Goal: Check status: Check status

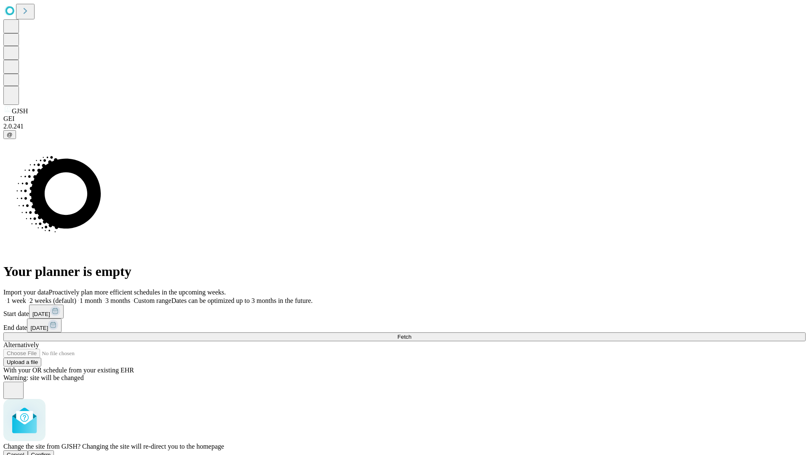
click at [51, 452] on span "Confirm" at bounding box center [41, 455] width 20 height 6
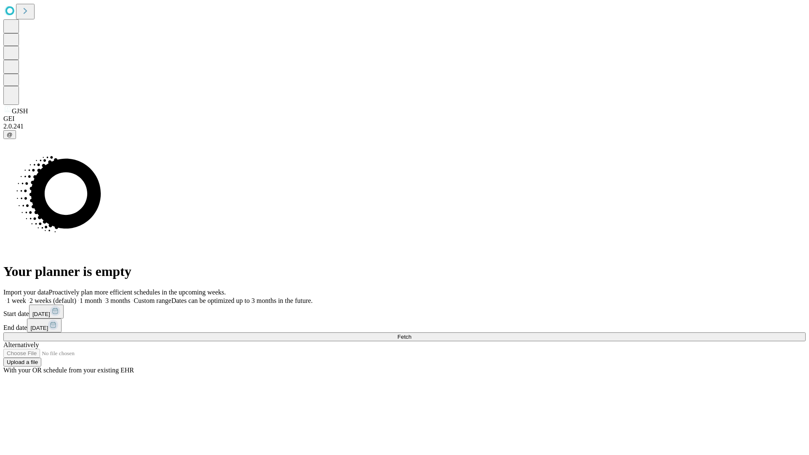
click at [102, 297] on label "1 month" at bounding box center [89, 300] width 26 height 7
click at [411, 334] on span "Fetch" at bounding box center [404, 337] width 14 height 6
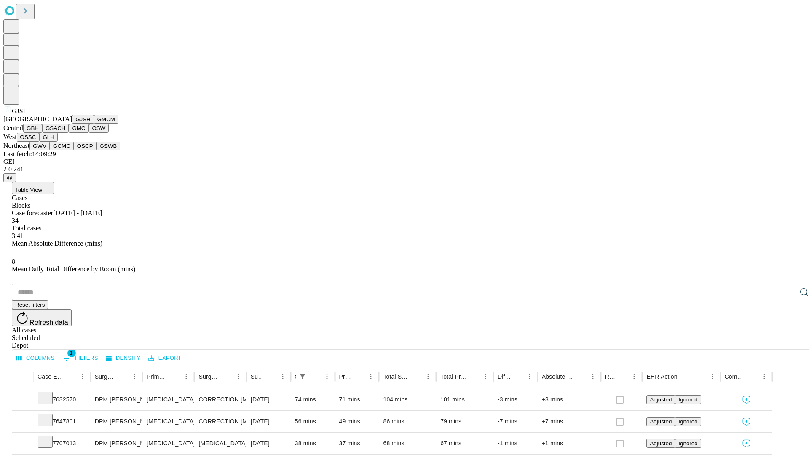
click at [94, 124] on button "GMCM" at bounding box center [106, 119] width 24 height 9
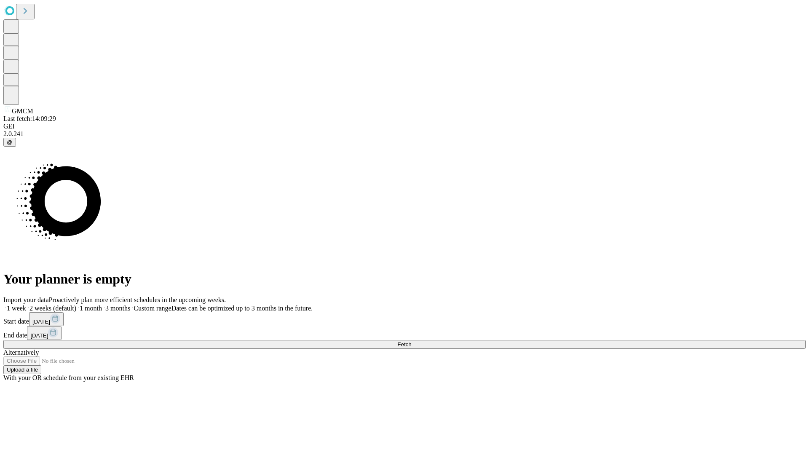
click at [102, 305] on label "1 month" at bounding box center [89, 308] width 26 height 7
click at [411, 341] on span "Fetch" at bounding box center [404, 344] width 14 height 6
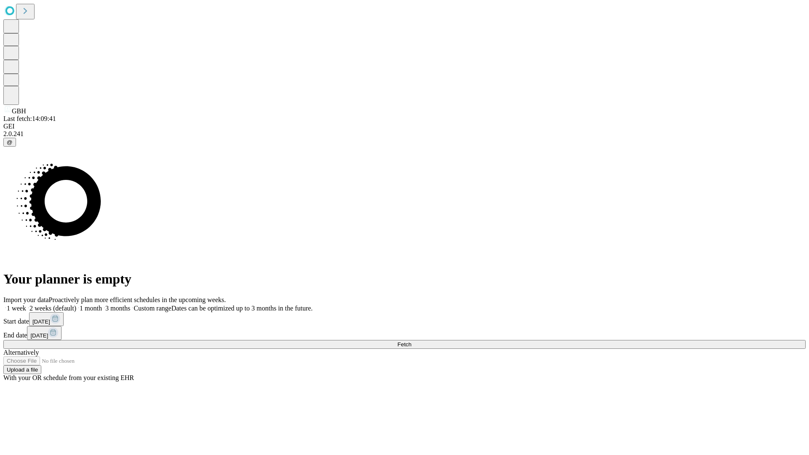
click at [411, 341] on span "Fetch" at bounding box center [404, 344] width 14 height 6
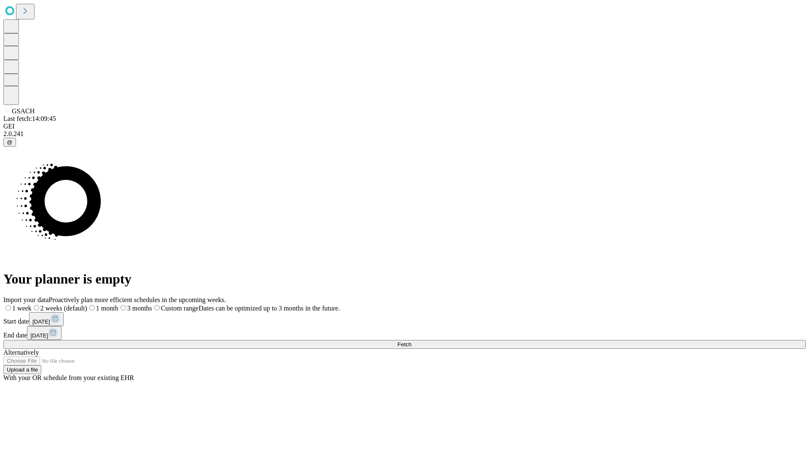
click at [118, 305] on label "1 month" at bounding box center [102, 308] width 31 height 7
click at [411, 341] on span "Fetch" at bounding box center [404, 344] width 14 height 6
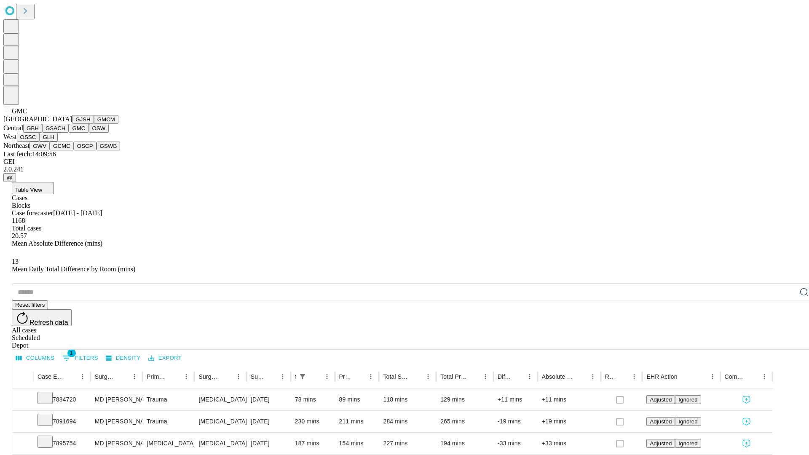
click at [89, 133] on button "OSW" at bounding box center [99, 128] width 20 height 9
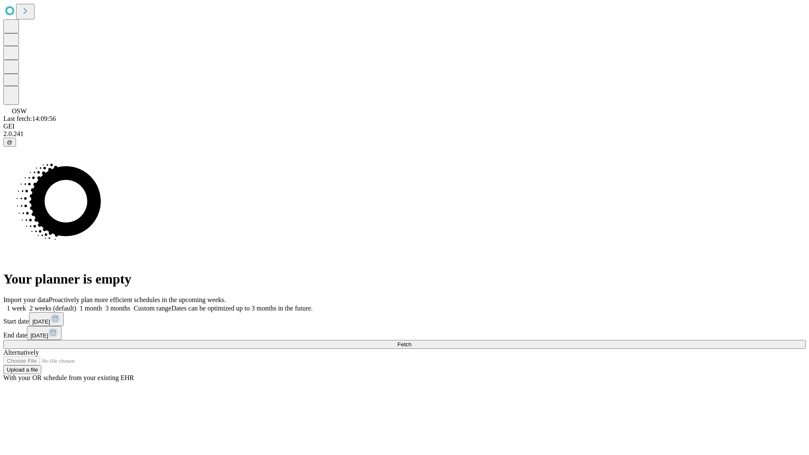
click at [102, 305] on label "1 month" at bounding box center [89, 308] width 26 height 7
click at [411, 341] on span "Fetch" at bounding box center [404, 344] width 14 height 6
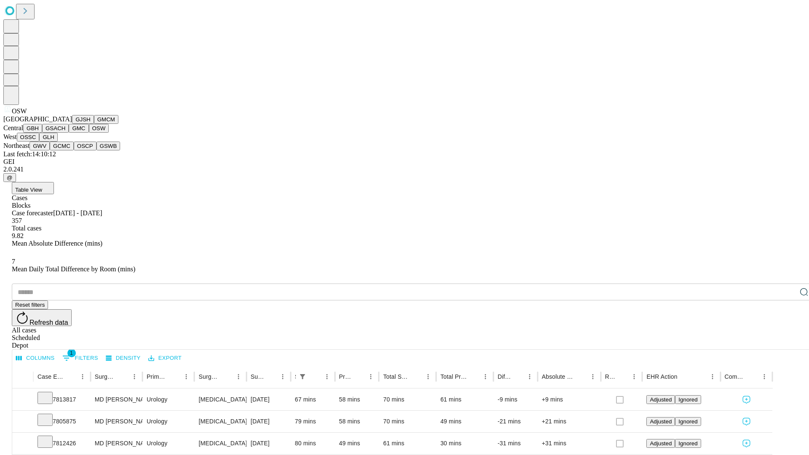
click at [40, 142] on button "OSSC" at bounding box center [28, 137] width 23 height 9
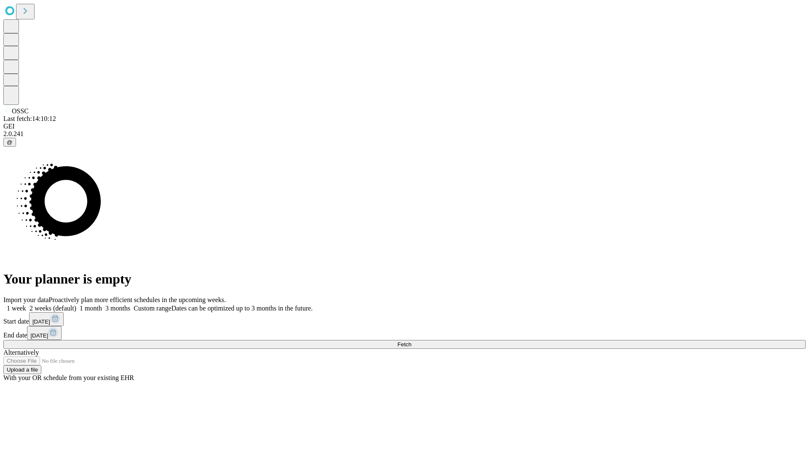
click at [102, 305] on label "1 month" at bounding box center [89, 308] width 26 height 7
click at [411, 341] on span "Fetch" at bounding box center [404, 344] width 14 height 6
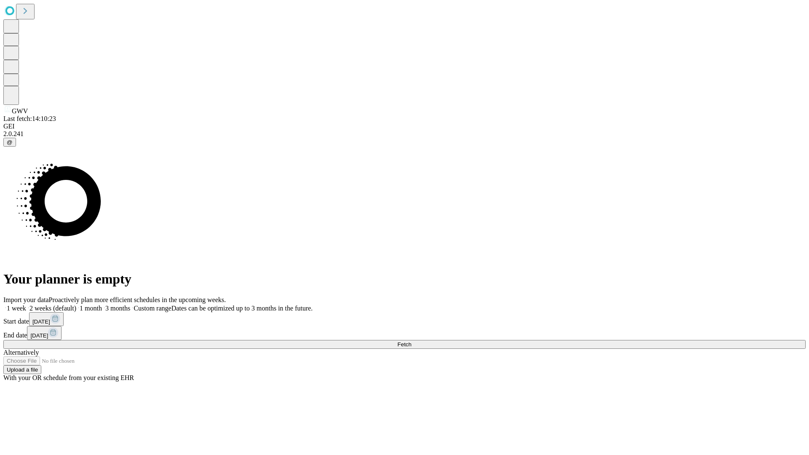
click at [102, 305] on label "1 month" at bounding box center [89, 308] width 26 height 7
click at [411, 341] on span "Fetch" at bounding box center [404, 344] width 14 height 6
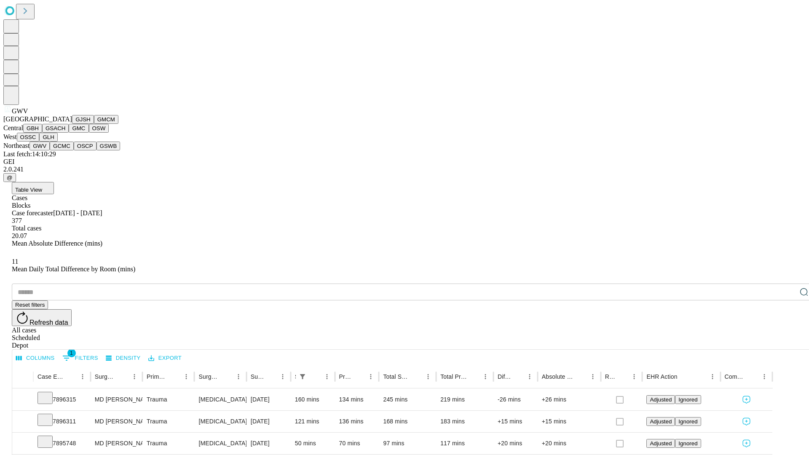
click at [65, 150] on button "GCMC" at bounding box center [62, 146] width 24 height 9
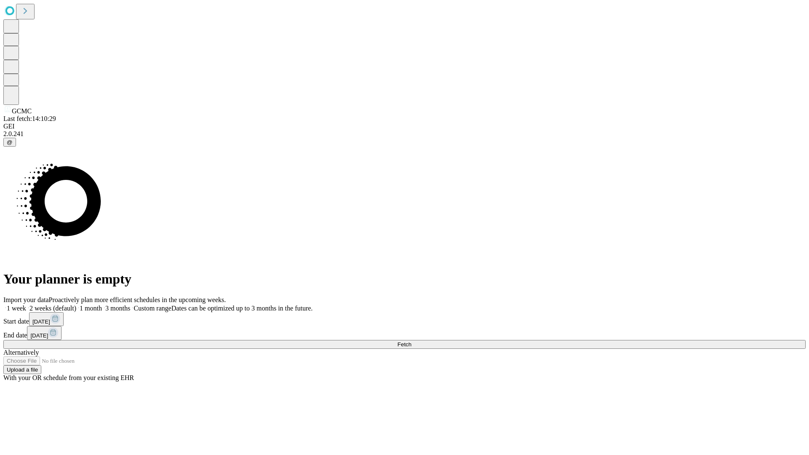
click at [102, 305] on label "1 month" at bounding box center [89, 308] width 26 height 7
click at [411, 341] on span "Fetch" at bounding box center [404, 344] width 14 height 6
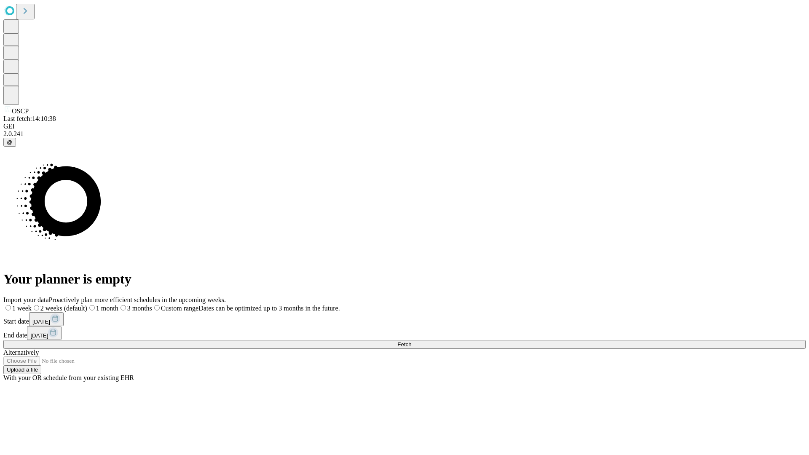
click at [118, 305] on label "1 month" at bounding box center [102, 308] width 31 height 7
click at [411, 341] on span "Fetch" at bounding box center [404, 344] width 14 height 6
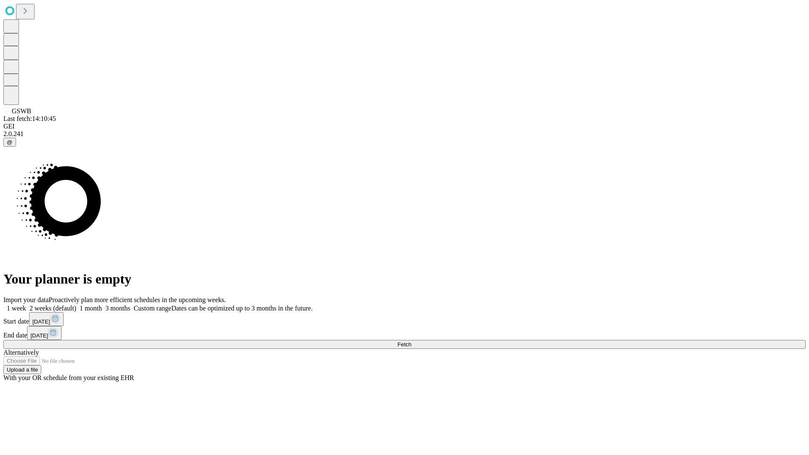
click at [102, 305] on label "1 month" at bounding box center [89, 308] width 26 height 7
click at [411, 341] on span "Fetch" at bounding box center [404, 344] width 14 height 6
